Goal: Task Accomplishment & Management: Manage account settings

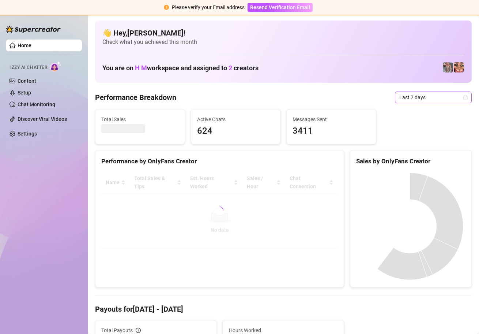
click at [464, 97] on icon "calendar" at bounding box center [466, 97] width 4 height 4
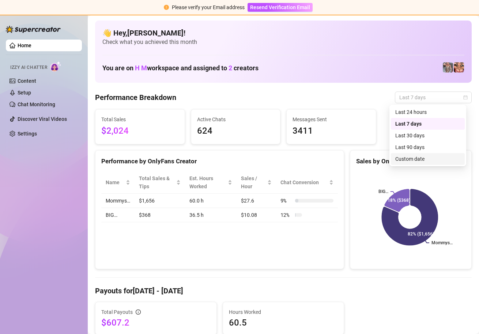
click at [420, 160] on div "Custom date" at bounding box center [428, 159] width 65 height 8
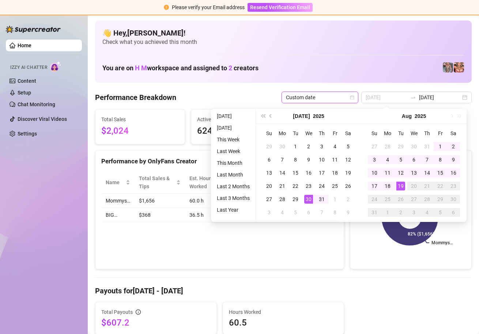
type input "[DATE]"
click at [401, 188] on div "19" at bounding box center [401, 186] width 9 height 9
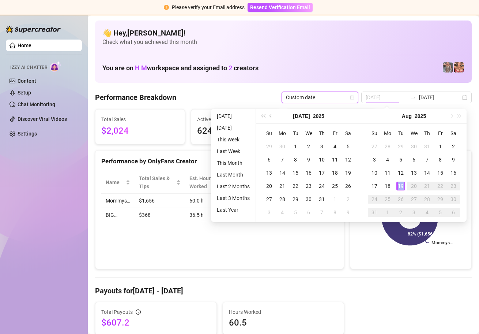
click at [401, 188] on div "19" at bounding box center [401, 186] width 9 height 9
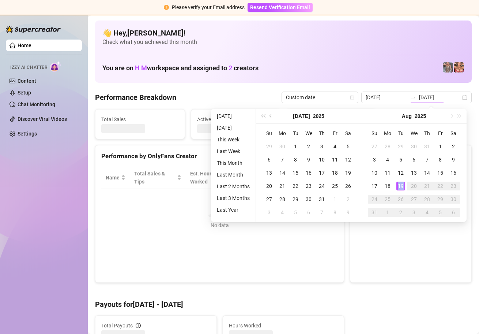
type input "[DATE]"
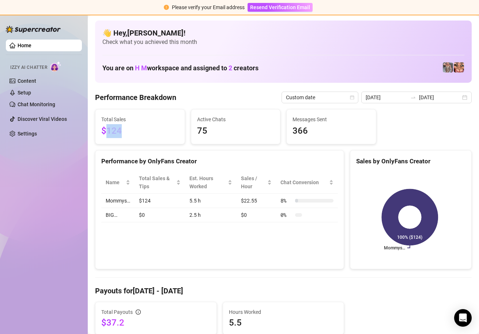
drag, startPoint x: 108, startPoint y: 132, endPoint x: 135, endPoint y: 131, distance: 27.5
click at [135, 131] on span "$124" at bounding box center [140, 131] width 78 height 14
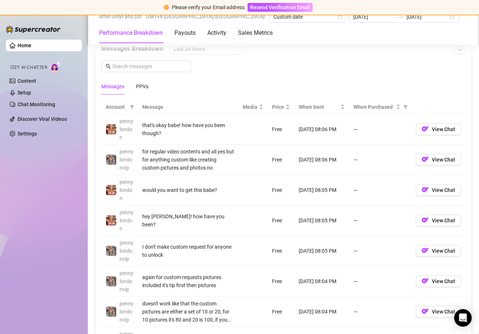
scroll to position [639, 0]
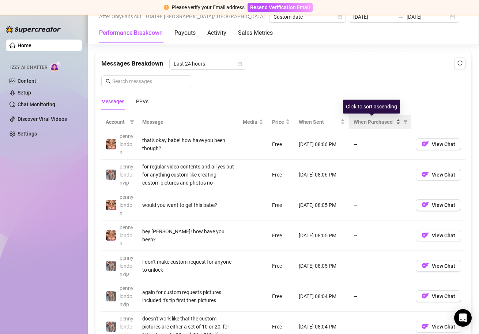
click at [393, 121] on div "When Purchased" at bounding box center [377, 122] width 47 height 8
click at [393, 124] on div "When Purchased" at bounding box center [377, 122] width 47 height 8
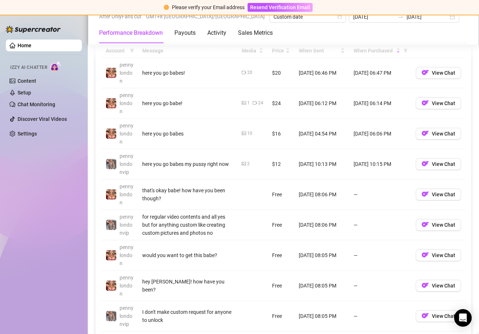
scroll to position [665, 0]
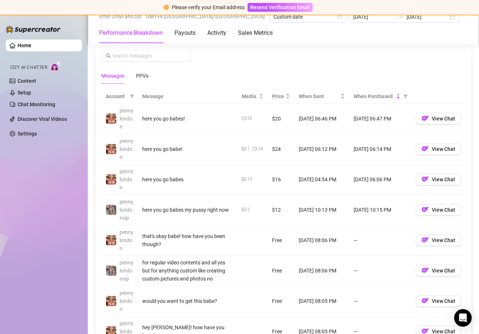
click at [378, 119] on td "[DATE] 06:47 PM" at bounding box center [381, 119] width 62 height 30
click at [374, 150] on td "[DATE] 06:14 PM" at bounding box center [381, 149] width 62 height 30
click at [373, 179] on td "[DATE] 06:06 PM" at bounding box center [381, 179] width 62 height 30
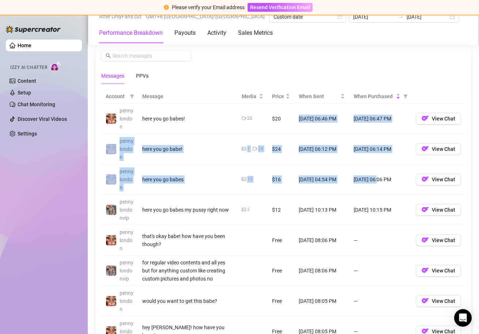
drag, startPoint x: 373, startPoint y: 179, endPoint x: 318, endPoint y: 111, distance: 87.7
click at [318, 111] on tbody "pennylondon here you go babes! 20 $20 [DATE] 06:46 PM [DATE] 06:47 PM View Chat…" at bounding box center [283, 256] width 365 height 304
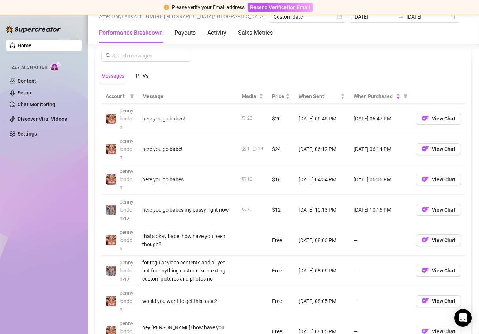
click at [318, 120] on td "[DATE] 06:46 PM" at bounding box center [322, 119] width 55 height 30
drag, startPoint x: 296, startPoint y: 207, endPoint x: 373, endPoint y: 210, distance: 77.3
click at [373, 210] on tr "pennylondonvip here you go babes my pussy right now 2 $12 [DATE] 10:13 PM [DATE…" at bounding box center [283, 210] width 365 height 30
click at [373, 212] on td "[DATE] 10:15 PM" at bounding box center [381, 210] width 62 height 30
drag, startPoint x: 315, startPoint y: 212, endPoint x: 329, endPoint y: 212, distance: 14.6
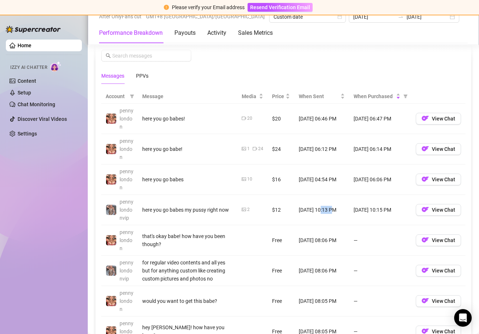
click at [329, 212] on td "[DATE] 10:13 PM" at bounding box center [322, 210] width 55 height 30
click at [332, 211] on td "[DATE] 10:13 PM" at bounding box center [322, 210] width 55 height 30
drag, startPoint x: 366, startPoint y: 210, endPoint x: 386, endPoint y: 209, distance: 20.5
click at [386, 209] on td "[DATE] 10:15 PM" at bounding box center [381, 210] width 62 height 30
click at [388, 210] on td "[DATE] 10:15 PM" at bounding box center [381, 210] width 62 height 30
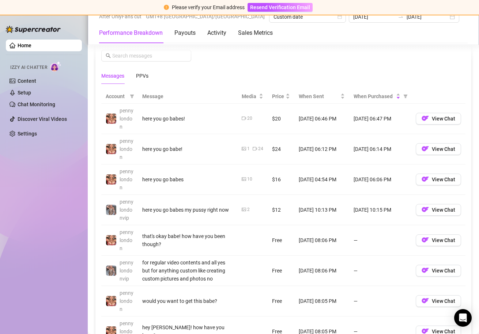
drag, startPoint x: 394, startPoint y: 210, endPoint x: 350, endPoint y: 209, distance: 44.7
click at [350, 209] on td "[DATE] 10:15 PM" at bounding box center [381, 210] width 62 height 30
click at [350, 210] on td "[DATE] 10:15 PM" at bounding box center [381, 210] width 62 height 30
click at [272, 181] on td "$16" at bounding box center [281, 179] width 27 height 30
click at [271, 159] on td "$24" at bounding box center [281, 149] width 27 height 30
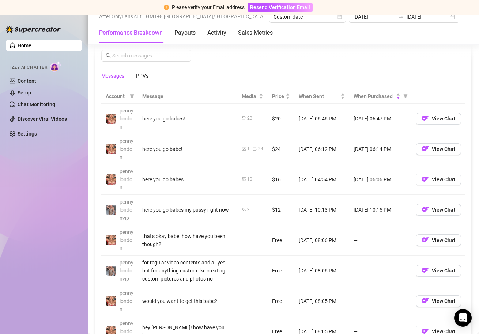
click at [270, 119] on td "$20" at bounding box center [281, 119] width 27 height 30
click at [395, 96] on div "When Purchased" at bounding box center [377, 96] width 47 height 8
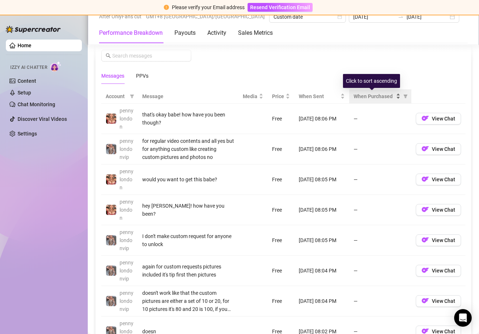
click at [394, 97] on div "When Purchased" at bounding box center [377, 96] width 47 height 8
click at [395, 94] on div "When Purchased" at bounding box center [377, 96] width 47 height 8
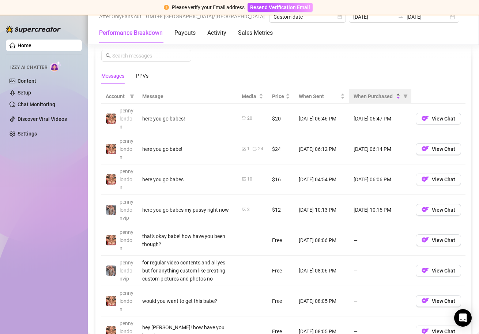
click at [394, 98] on div "When Purchased" at bounding box center [377, 96] width 47 height 8
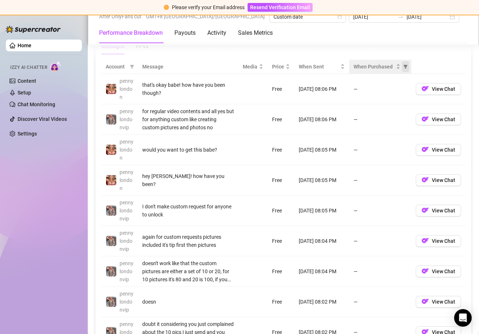
scroll to position [694, 0]
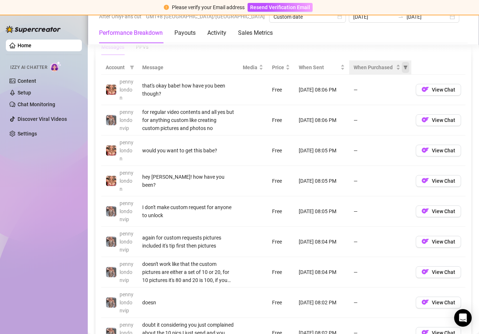
click at [404, 66] on icon "filter" at bounding box center [406, 68] width 4 height 4
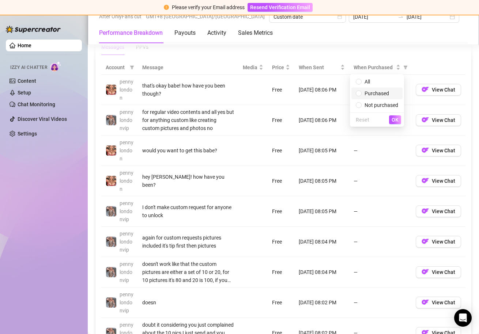
click at [381, 93] on span "Purchased" at bounding box center [377, 93] width 25 height 6
radio input "true"
click at [396, 119] on span "OK" at bounding box center [395, 120] width 7 height 6
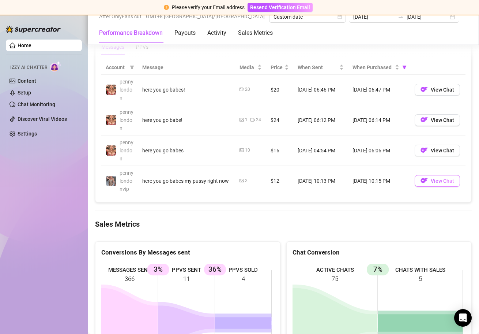
click at [425, 179] on button "View Chat" at bounding box center [437, 181] width 45 height 12
